Goal: Task Accomplishment & Management: Complete application form

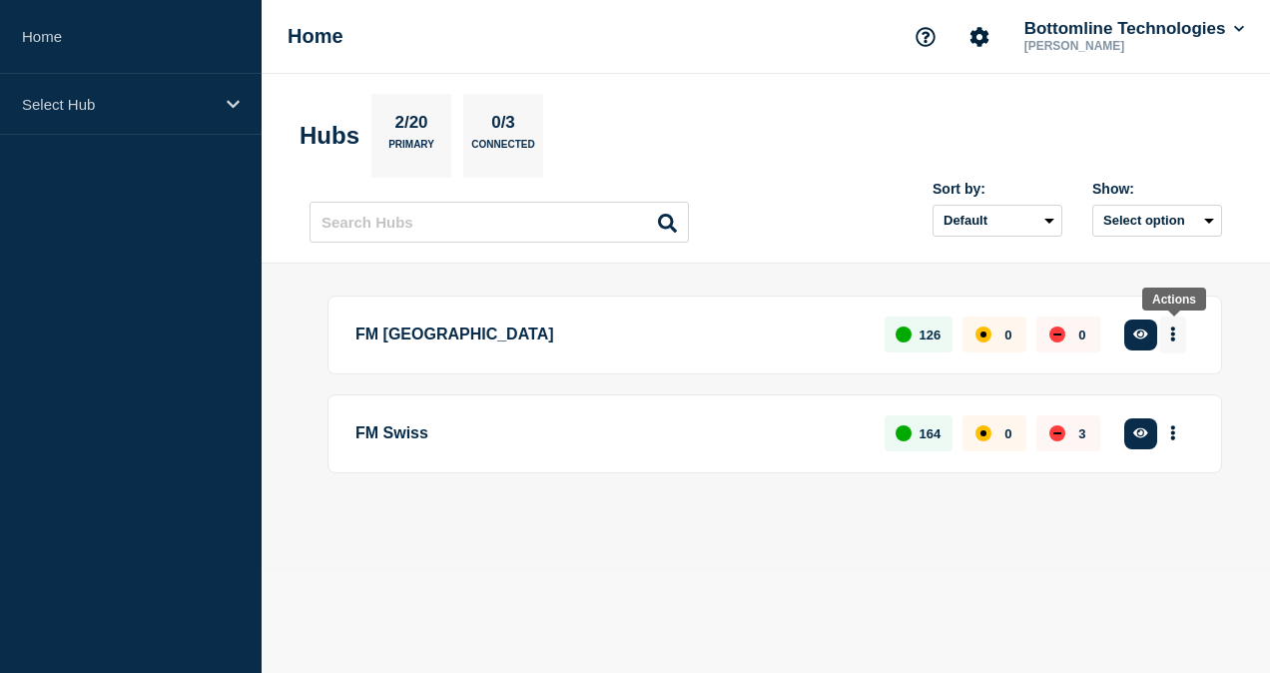
click at [1176, 338] on button "More actions" at bounding box center [1173, 334] width 26 height 37
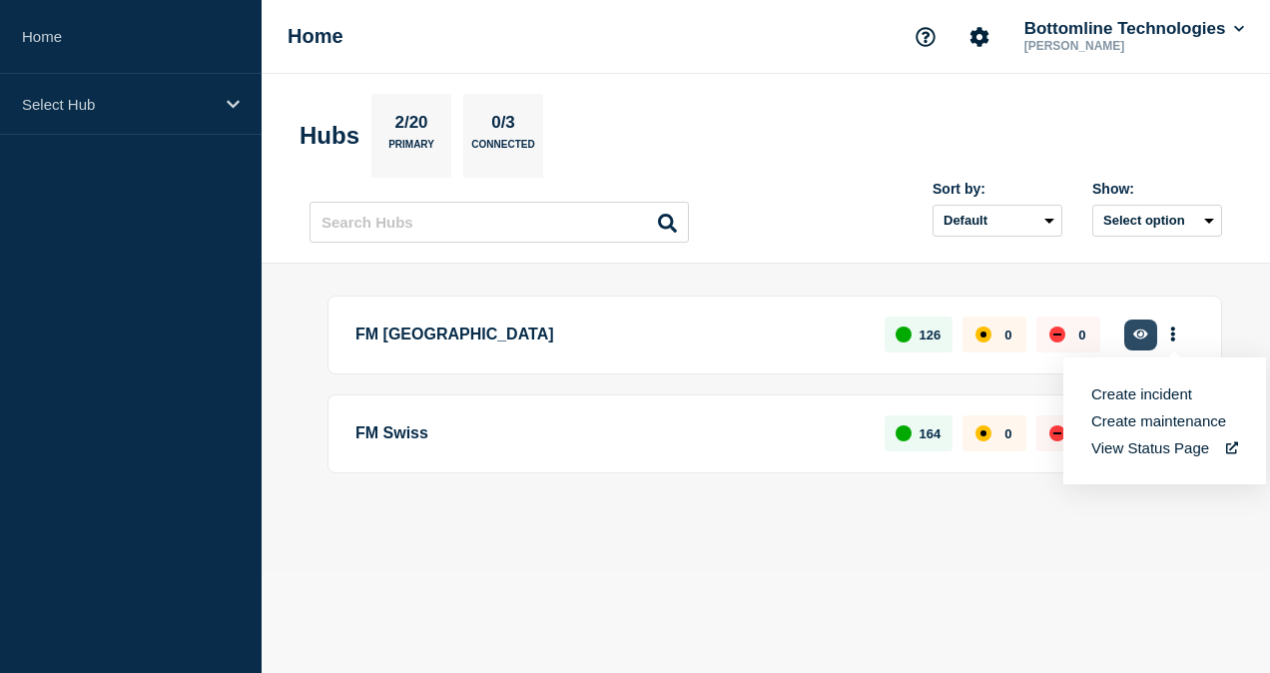
click at [1146, 335] on icon "button" at bounding box center [1140, 334] width 15 height 10
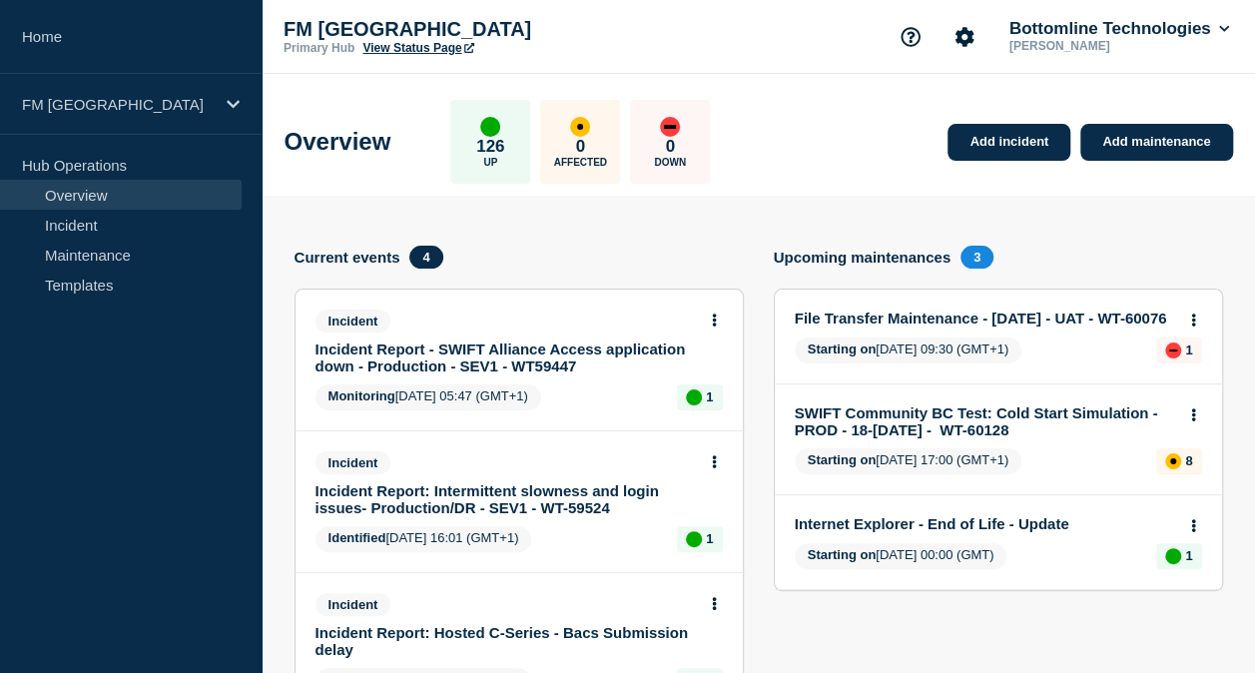
click at [80, 189] on link "Overview" at bounding box center [121, 195] width 242 height 30
click at [70, 228] on link "Incident" at bounding box center [121, 225] width 242 height 30
click at [70, 186] on link "Overview" at bounding box center [121, 195] width 242 height 30
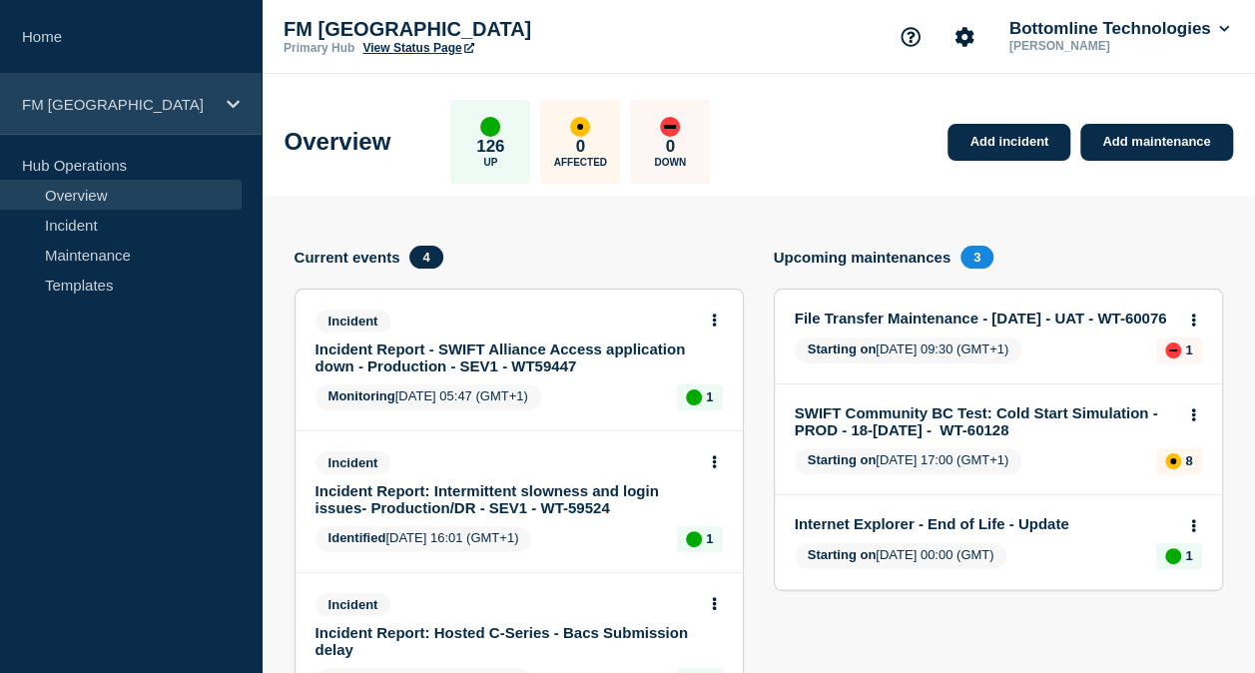
click at [61, 104] on p "FM London" at bounding box center [118, 104] width 192 height 17
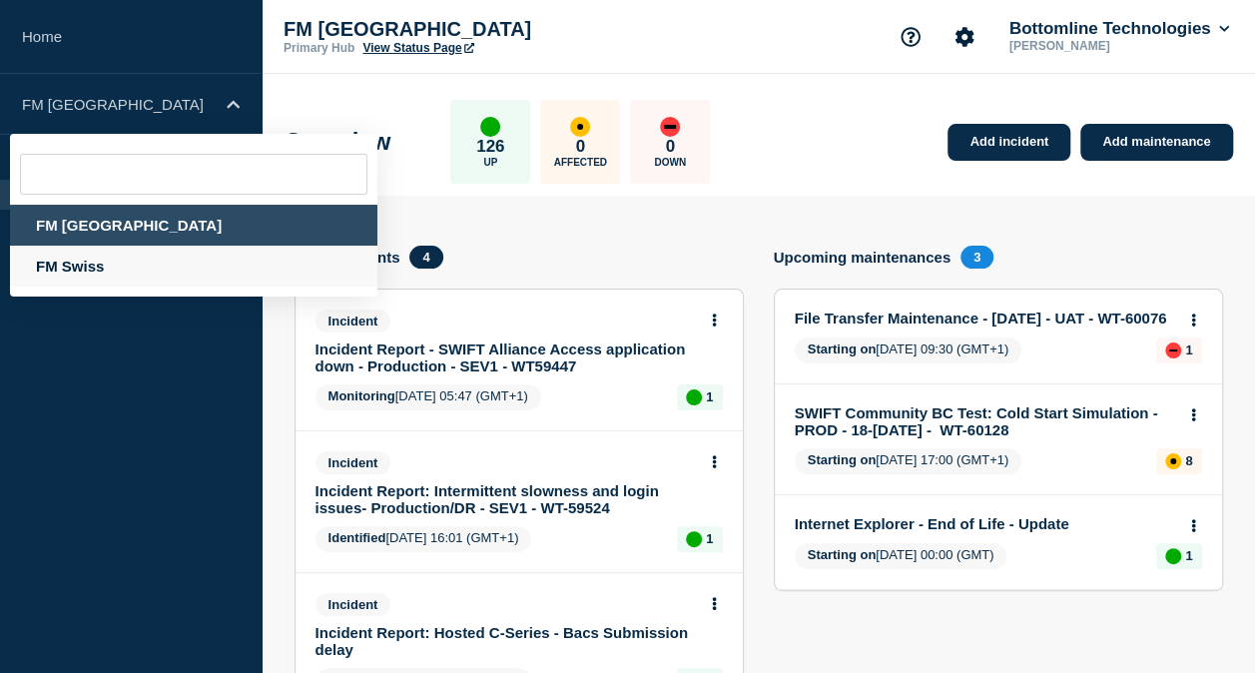
click at [75, 257] on div "FM Swiss" at bounding box center [193, 266] width 367 height 41
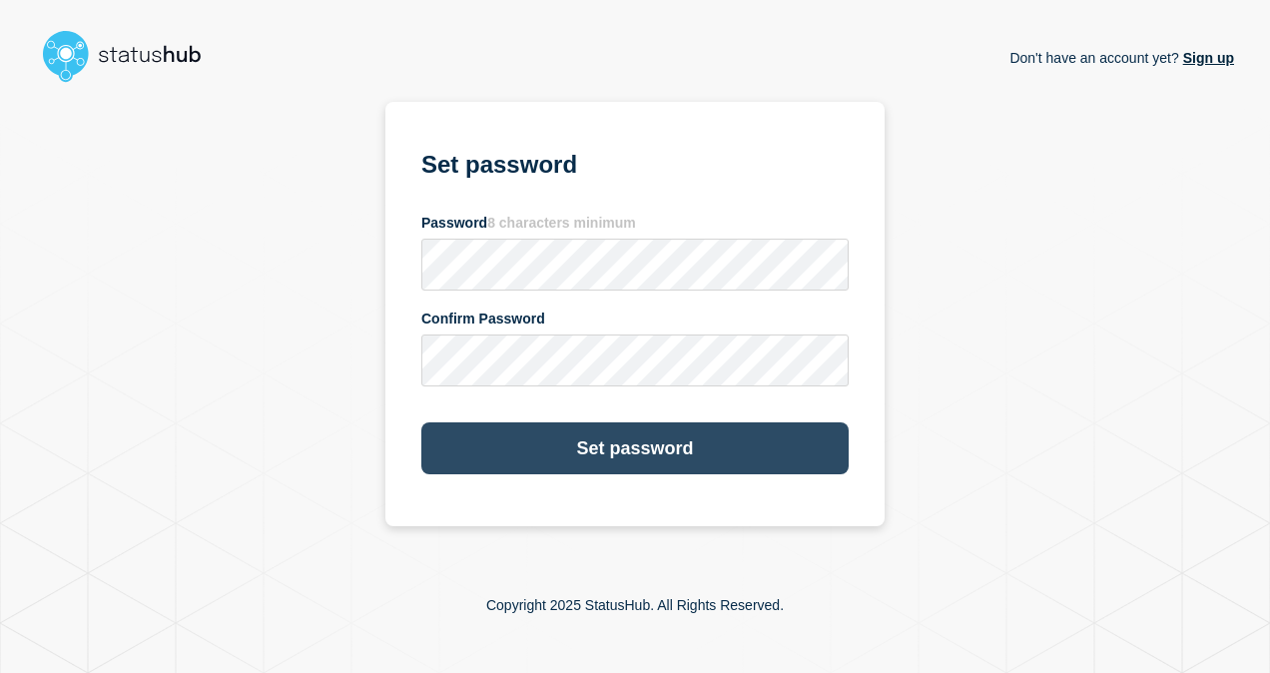
click at [633, 435] on button "Set password" at bounding box center [634, 448] width 427 height 52
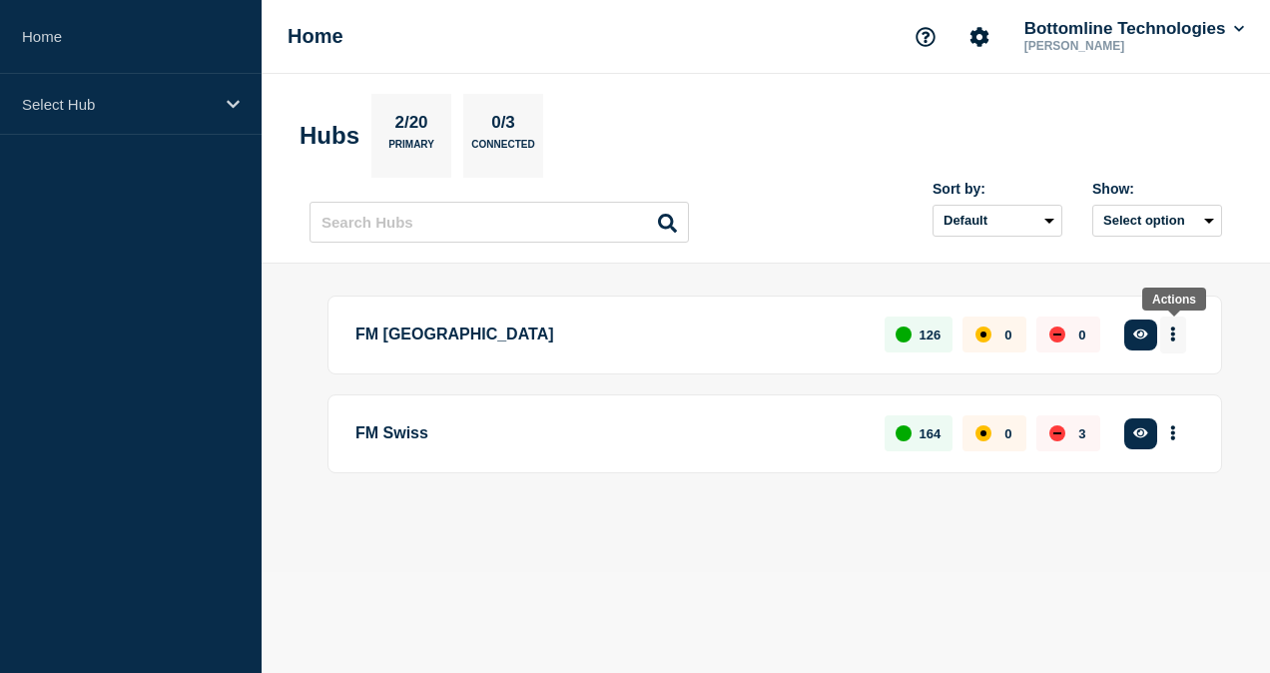
click at [1176, 329] on button "More actions" at bounding box center [1173, 334] width 26 height 37
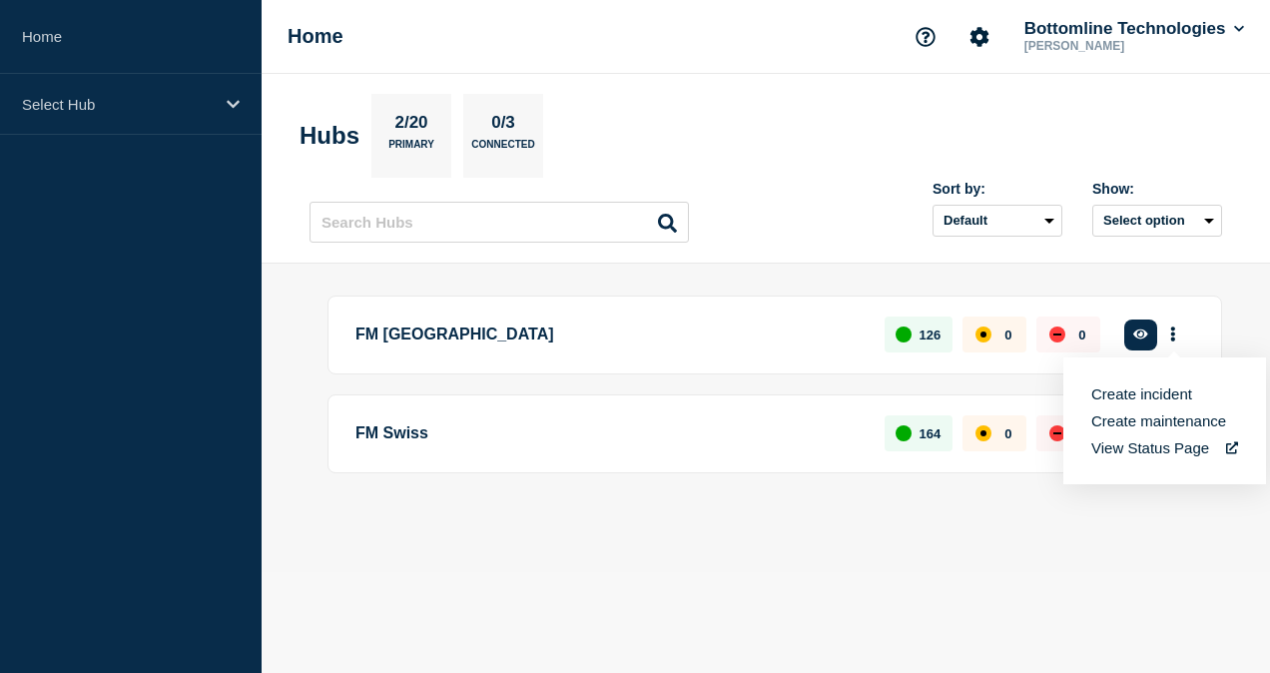
click at [1120, 519] on div "FM London 126 0 0 Create incident See overview FM Swiss 164 0 3 Create incident…" at bounding box center [765, 418] width 912 height 245
click at [1176, 432] on icon "More actions" at bounding box center [1173, 432] width 6 height 15
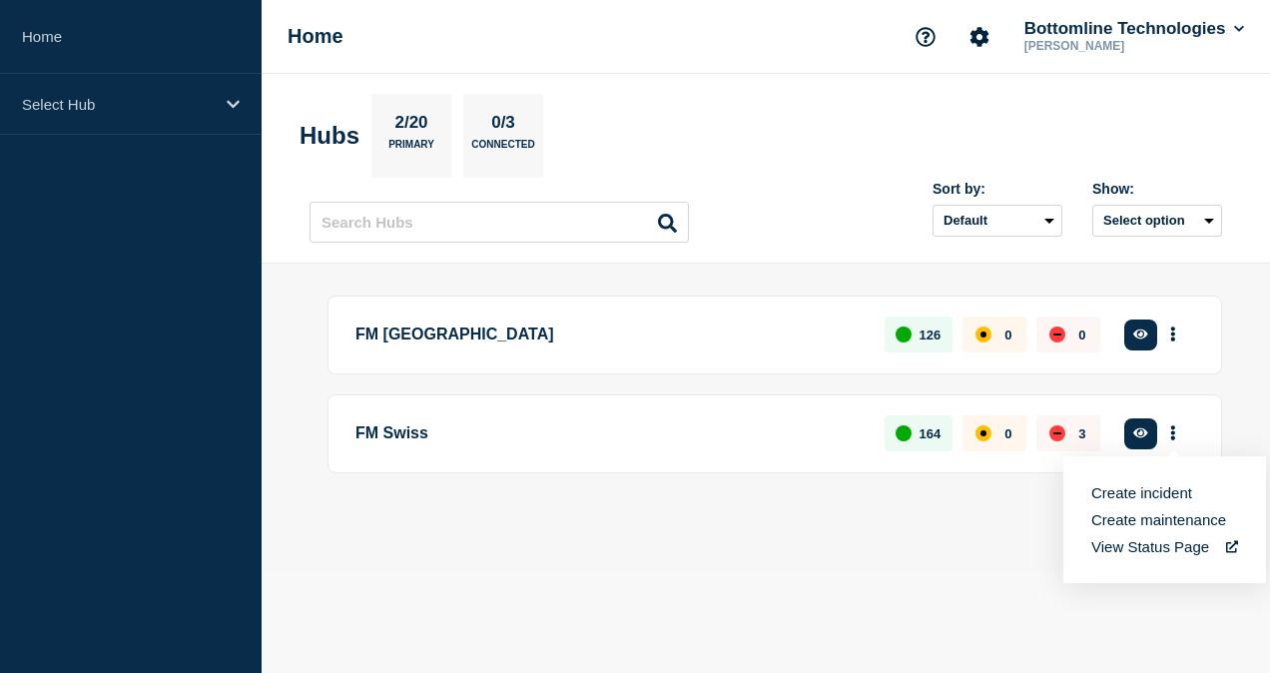
click at [933, 566] on main "FM London 126 0 0 Create incident See overview FM Swiss 164 0 3 Create incident…" at bounding box center [766, 418] width 1008 height 308
